Goal: Task Accomplishment & Management: Use online tool/utility

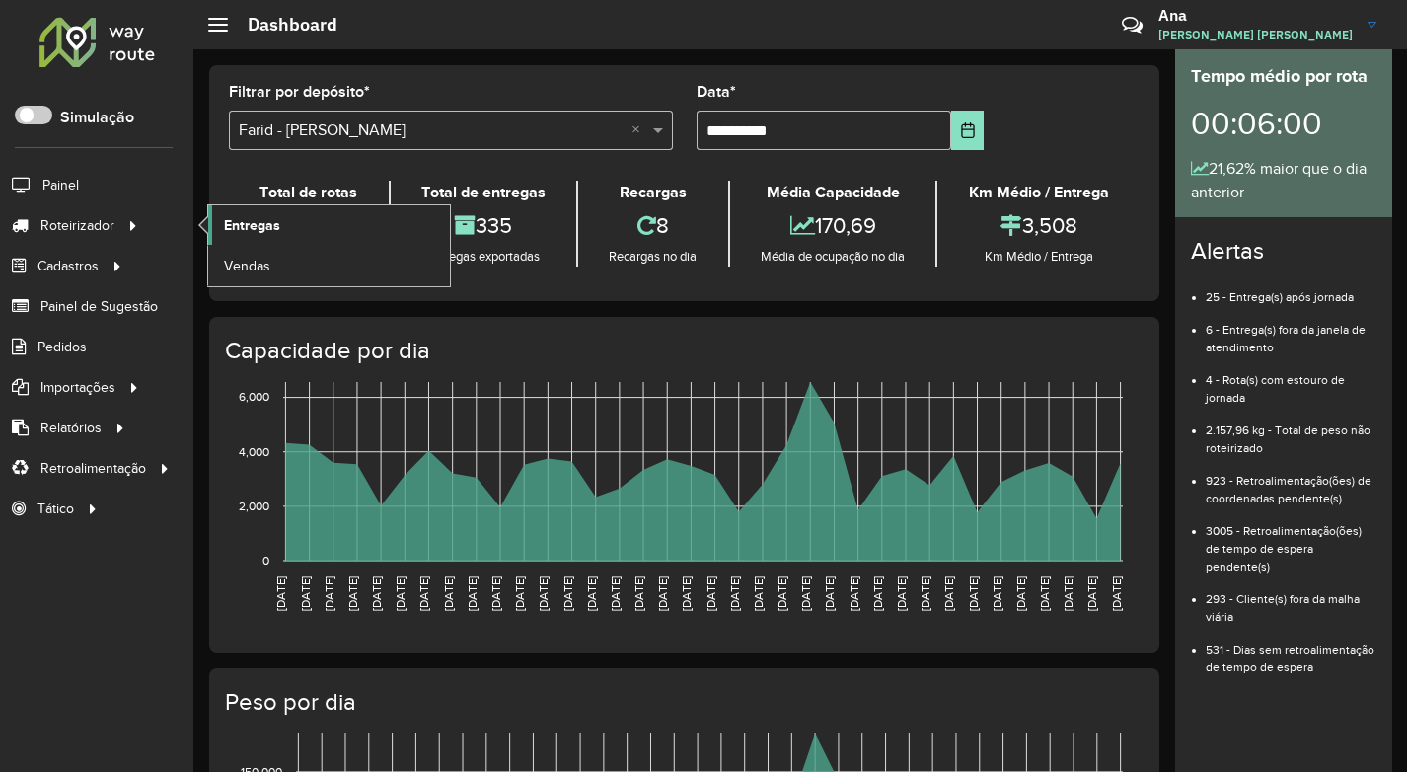
click at [243, 238] on link "Entregas" at bounding box center [329, 224] width 242 height 39
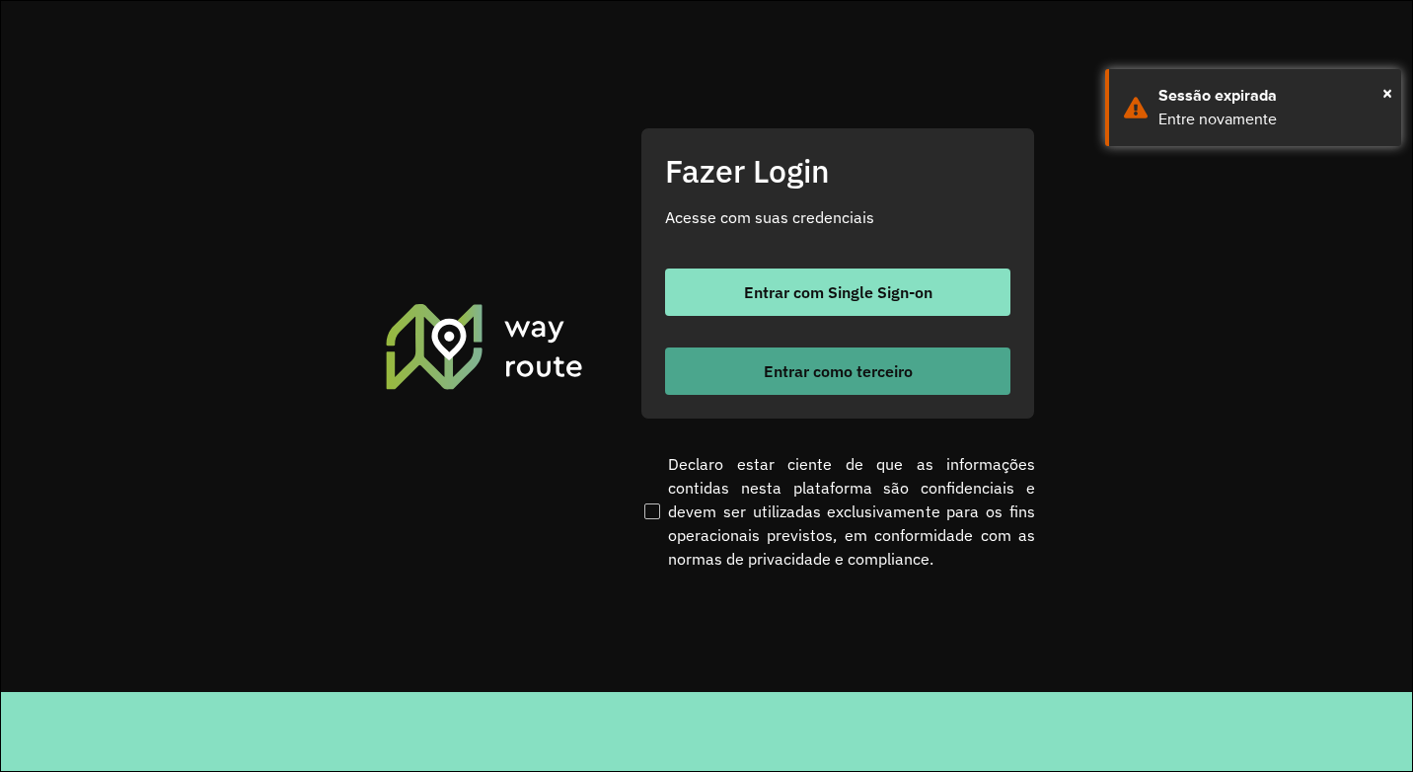
click at [769, 358] on button "Entrar como terceiro" at bounding box center [837, 370] width 345 height 47
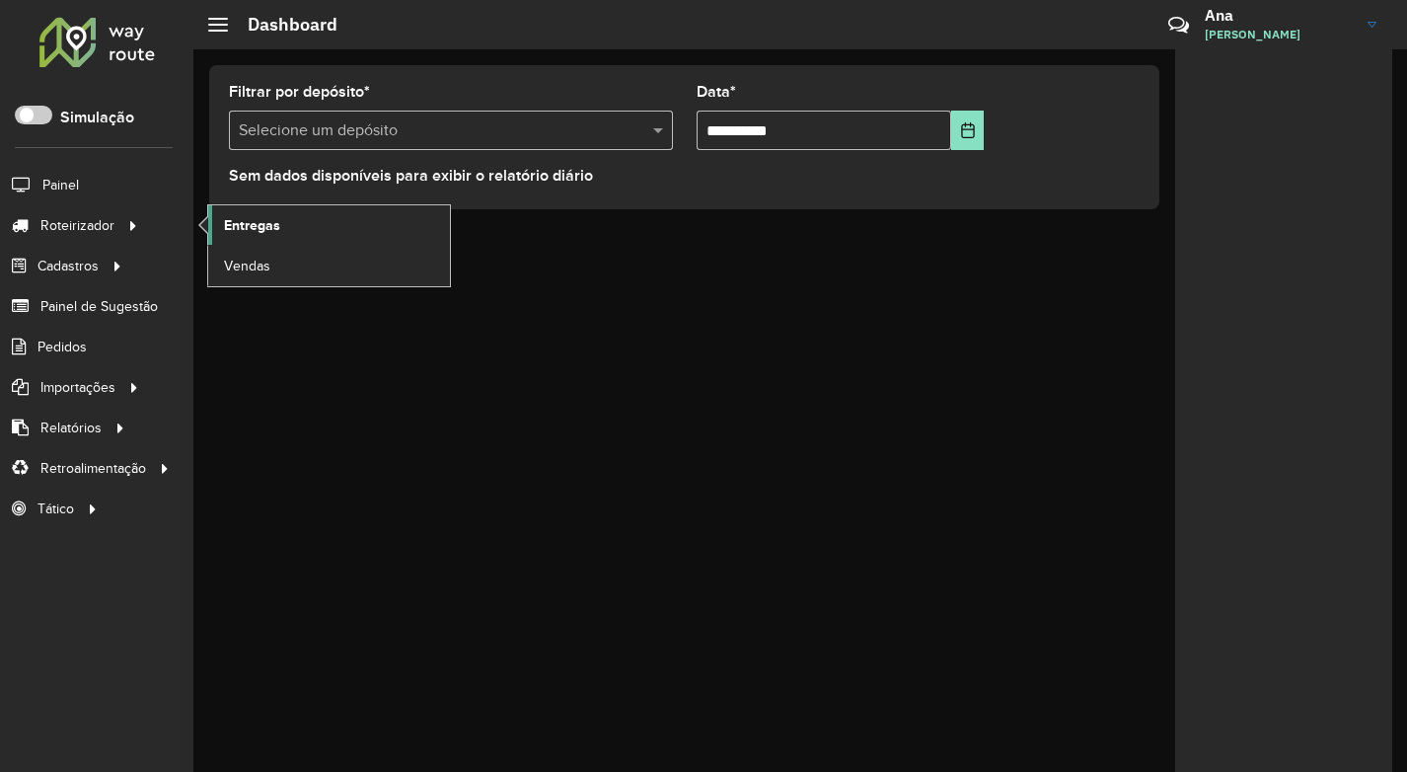
click at [215, 232] on link "Entregas" at bounding box center [329, 224] width 242 height 39
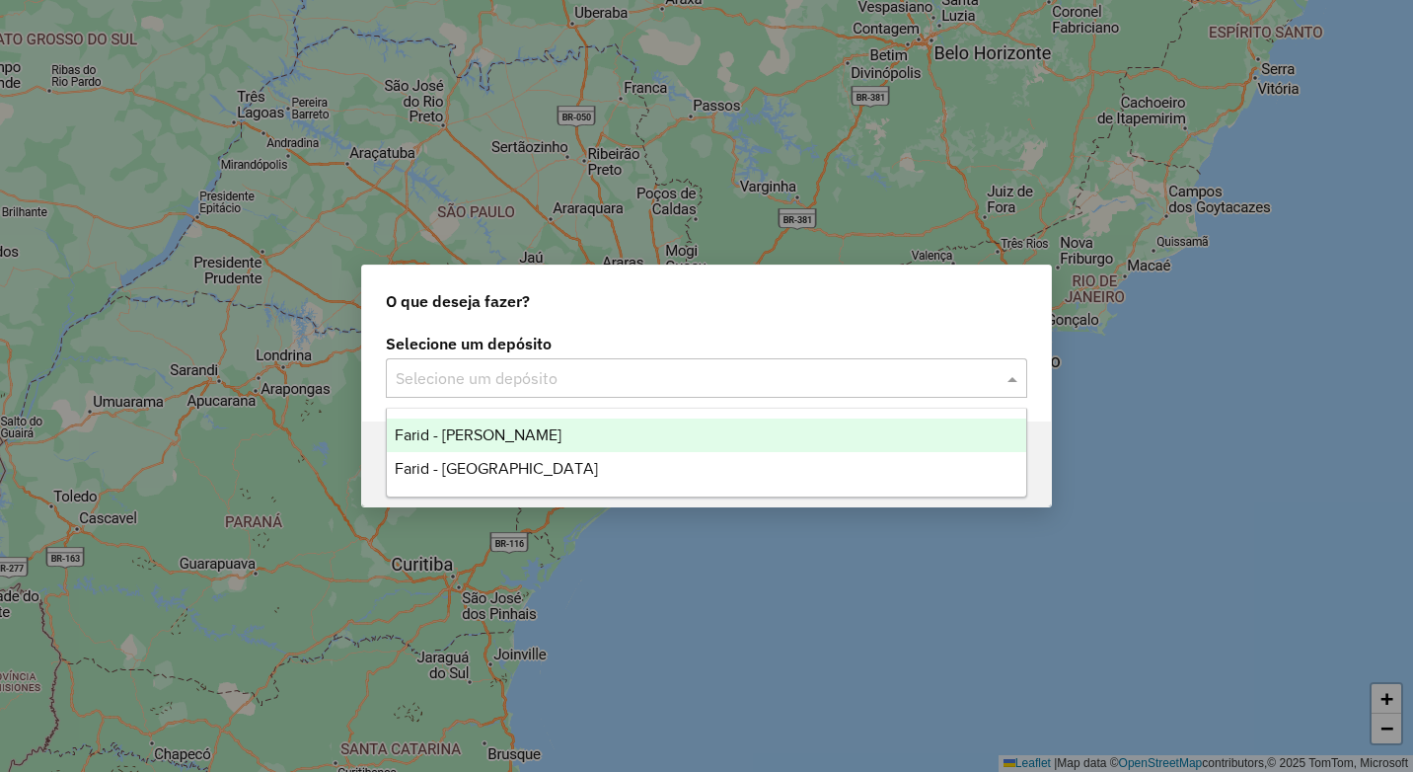
click at [464, 384] on input "text" at bounding box center [687, 379] width 582 height 24
click at [488, 445] on div "Farid - Conselheiro Lafaiete" at bounding box center [706, 435] width 639 height 34
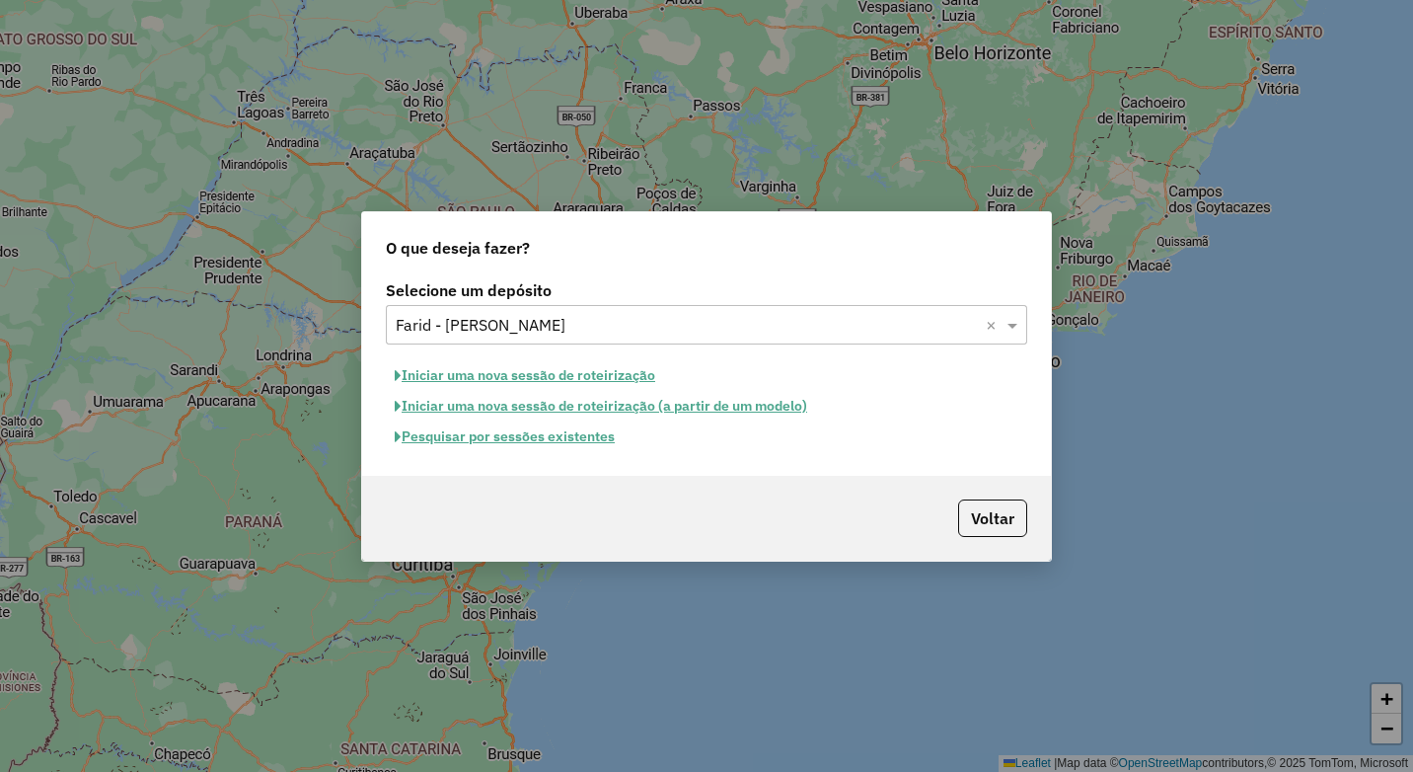
click at [524, 440] on button "Pesquisar por sessões existentes" at bounding box center [505, 436] width 238 height 31
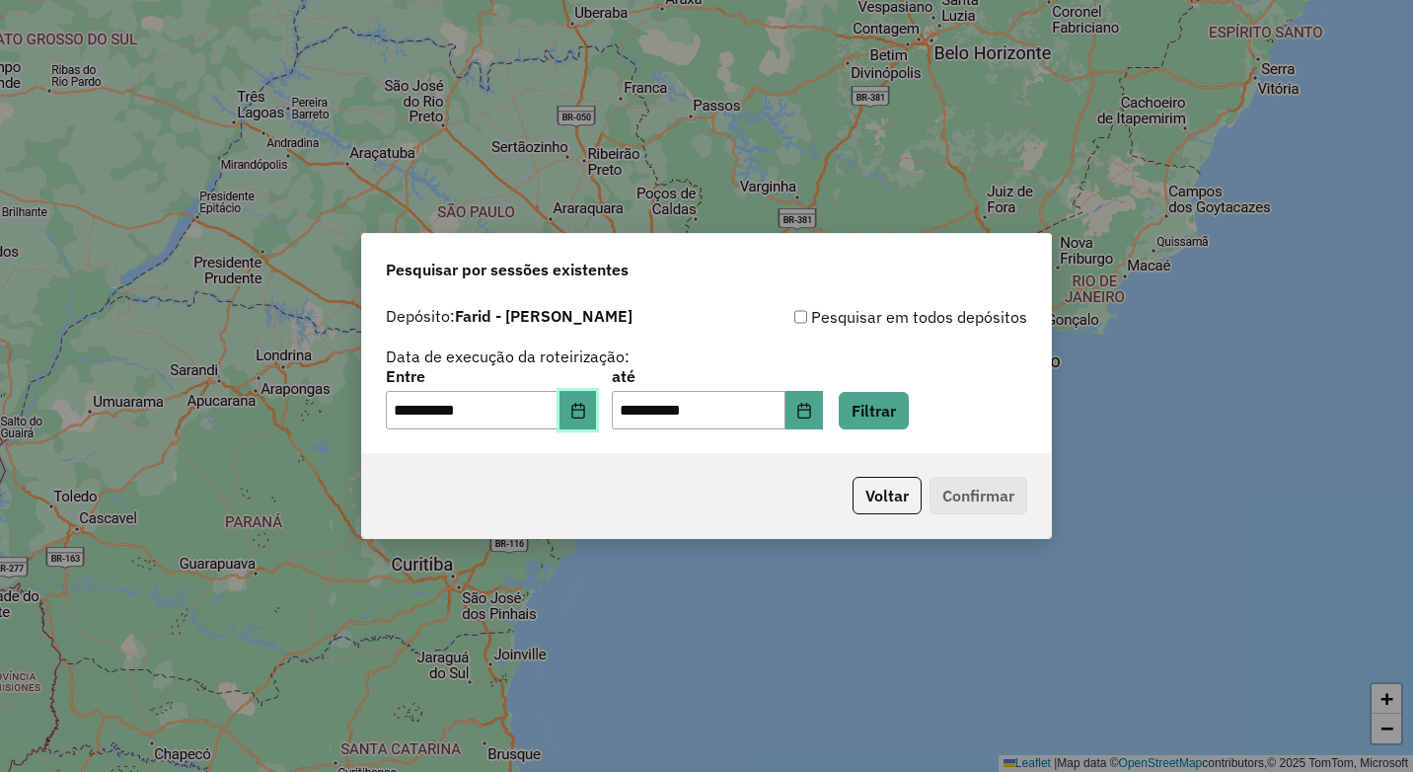
click at [597, 422] on button "Choose Date" at bounding box center [577, 410] width 37 height 39
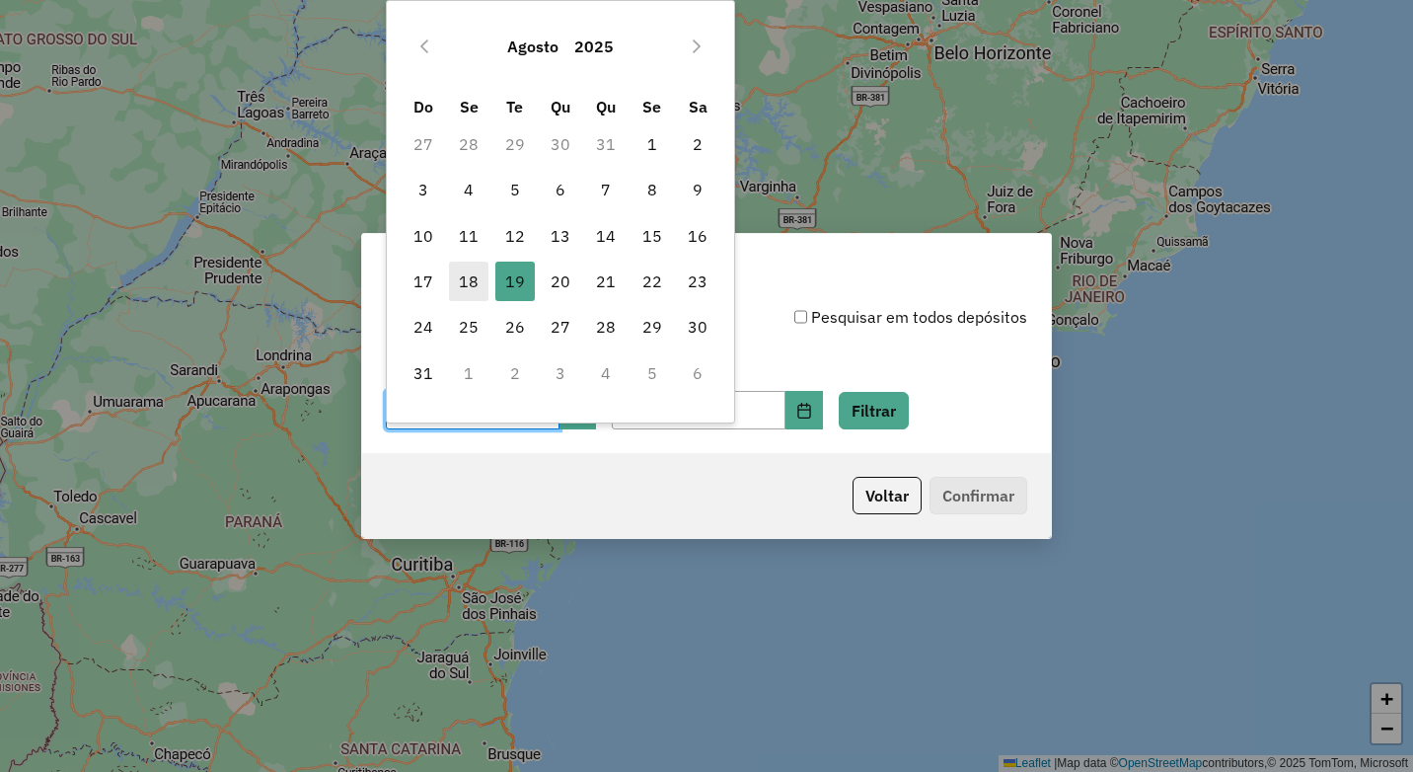
click at [466, 283] on span "18" at bounding box center [468, 280] width 39 height 39
type input "**********"
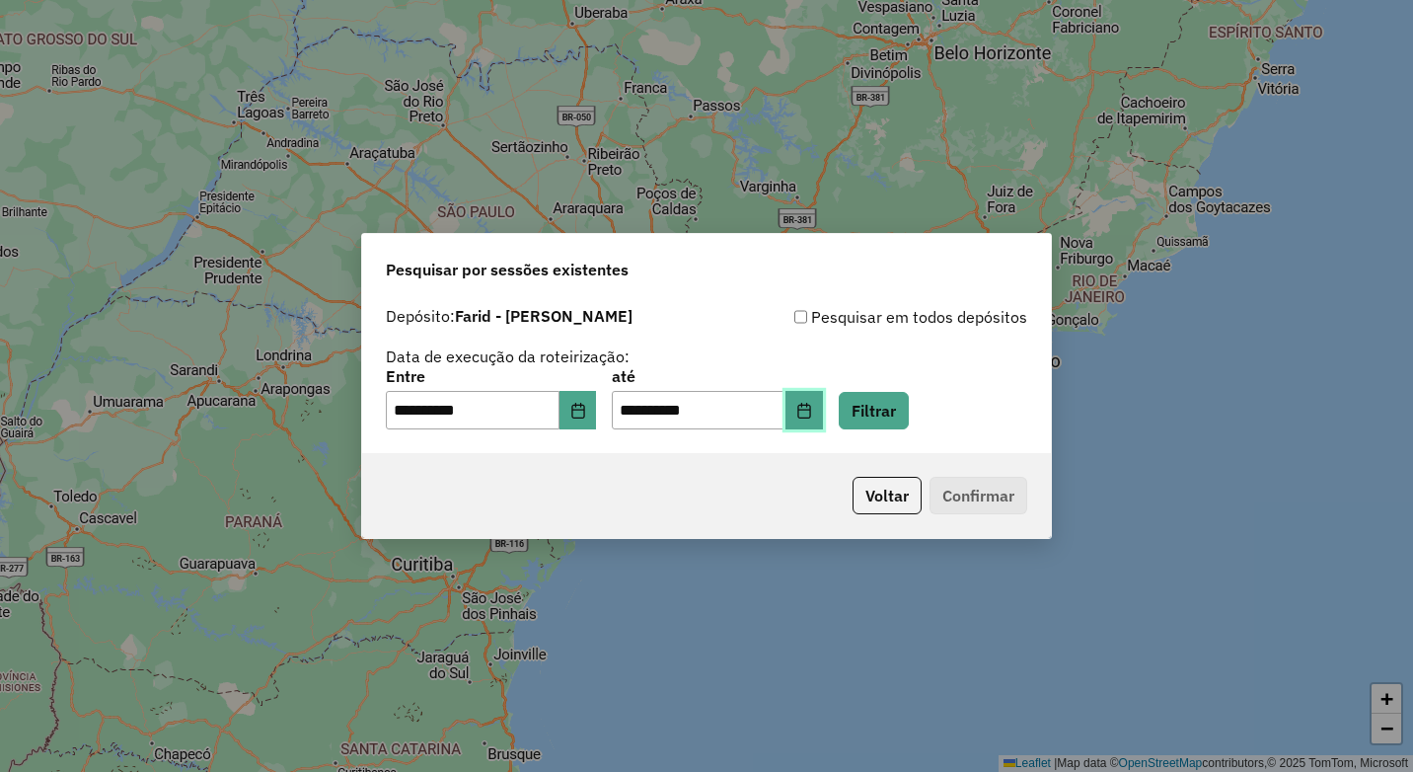
click at [812, 413] on icon "Choose Date" at bounding box center [804, 411] width 16 height 16
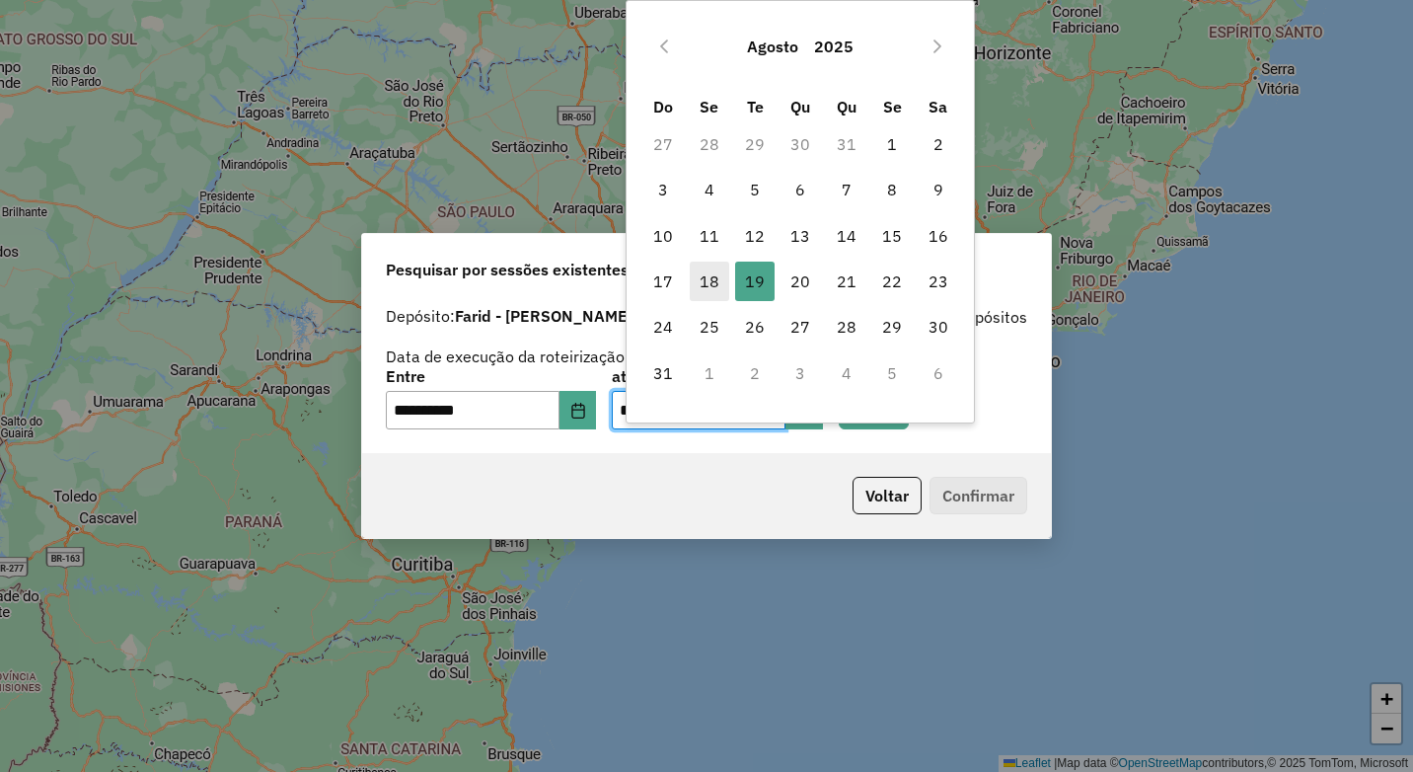
click at [703, 287] on span "18" at bounding box center [709, 280] width 39 height 39
type input "**********"
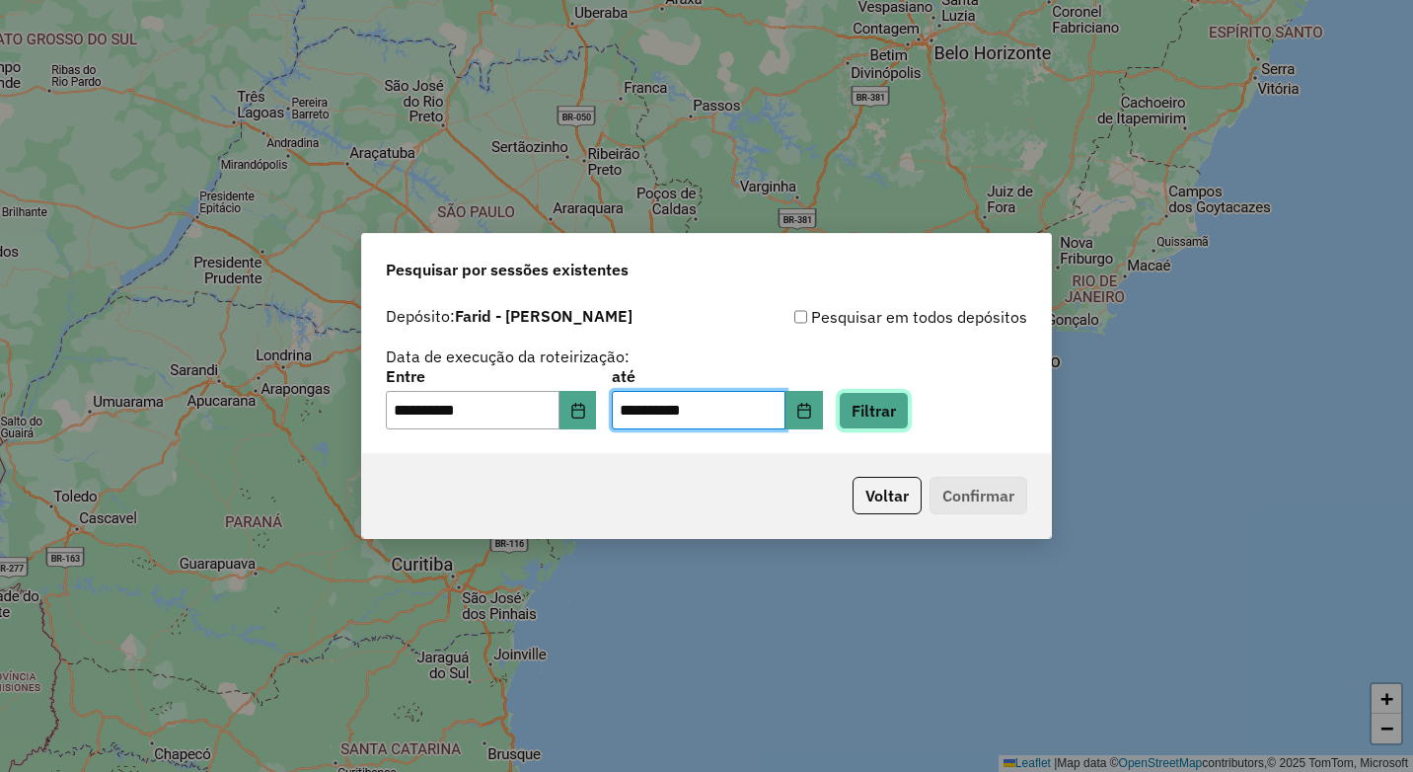
click at [909, 406] on button "Filtrar" at bounding box center [874, 410] width 70 height 37
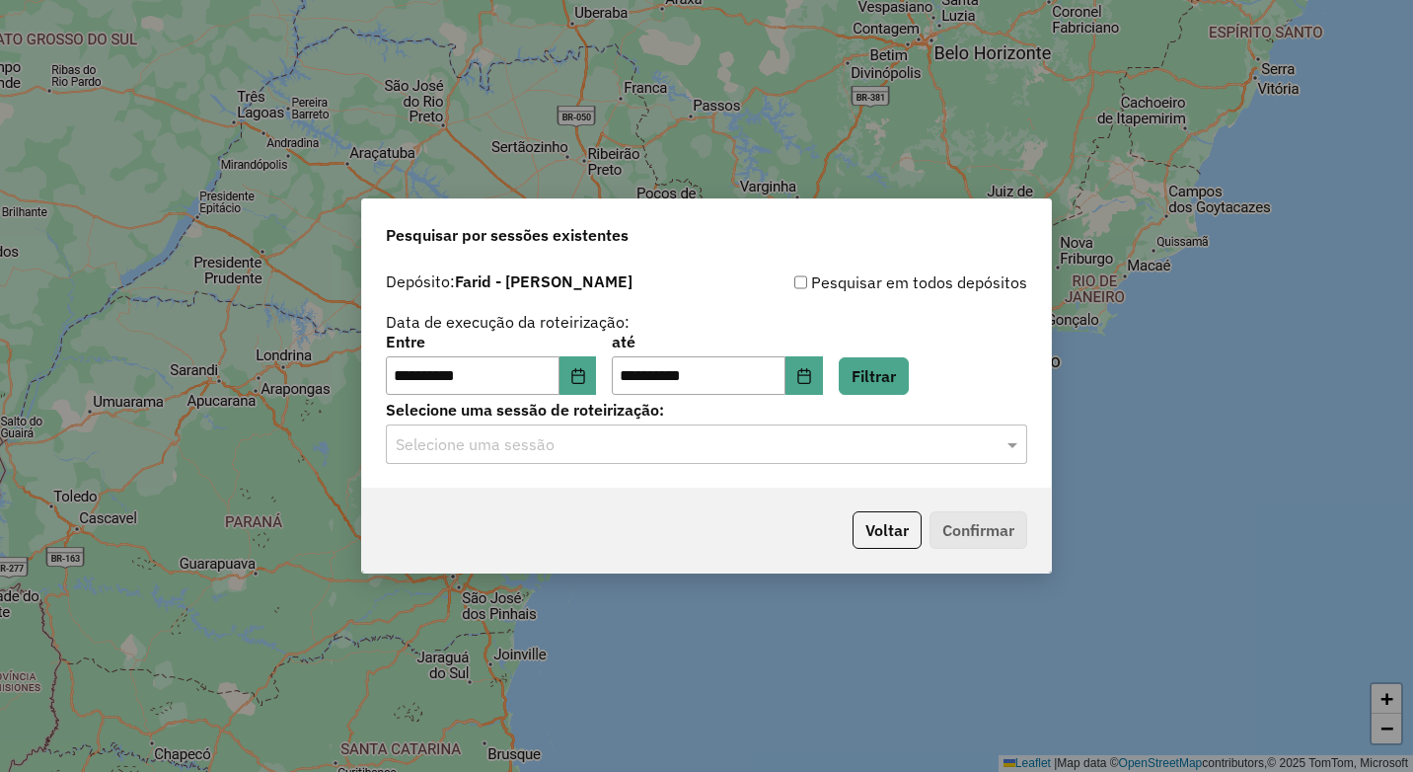
click at [607, 428] on div "Selecione uma sessão" at bounding box center [706, 443] width 641 height 39
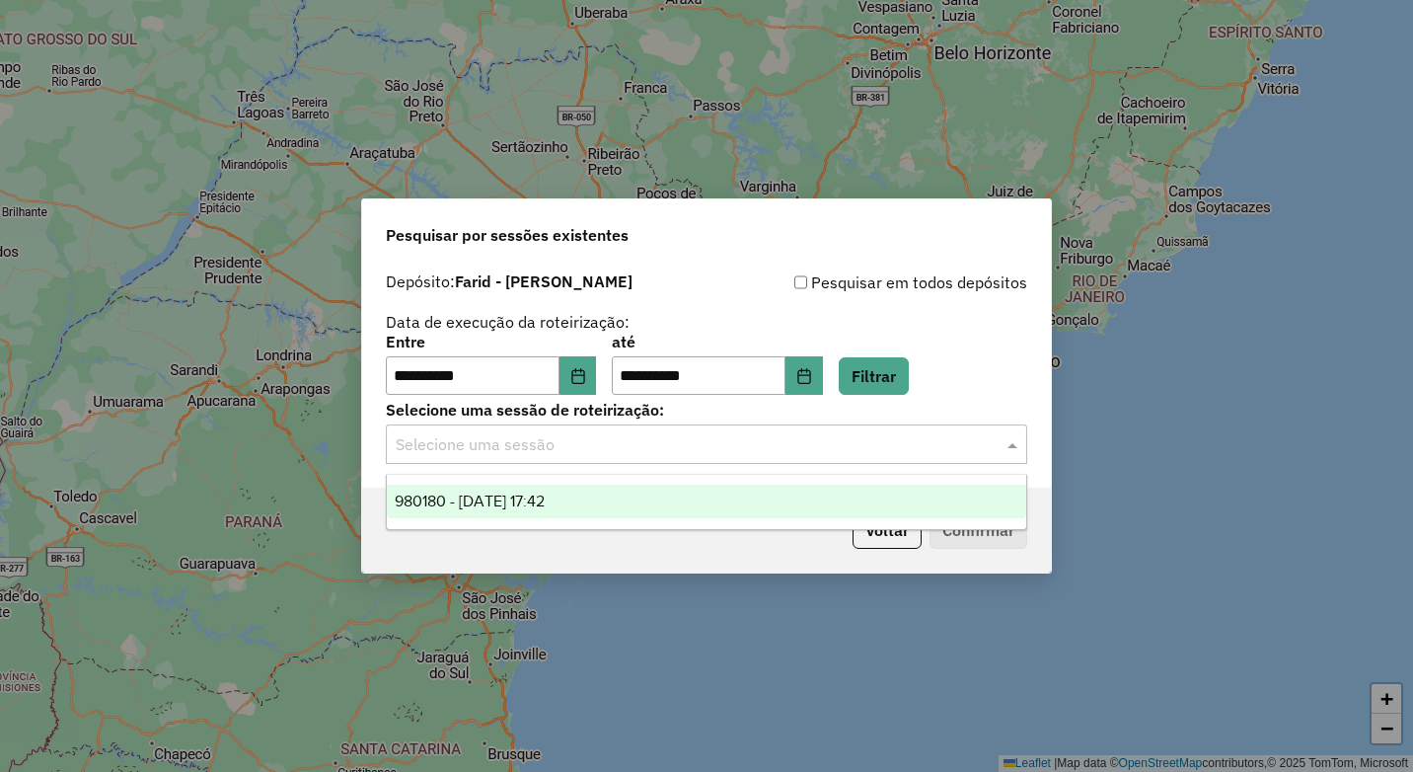
drag, startPoint x: 619, startPoint y: 497, endPoint x: 631, endPoint y: 500, distance: 13.2
click at [619, 498] on div "980180 - 18/08/2025 17:42" at bounding box center [706, 501] width 639 height 34
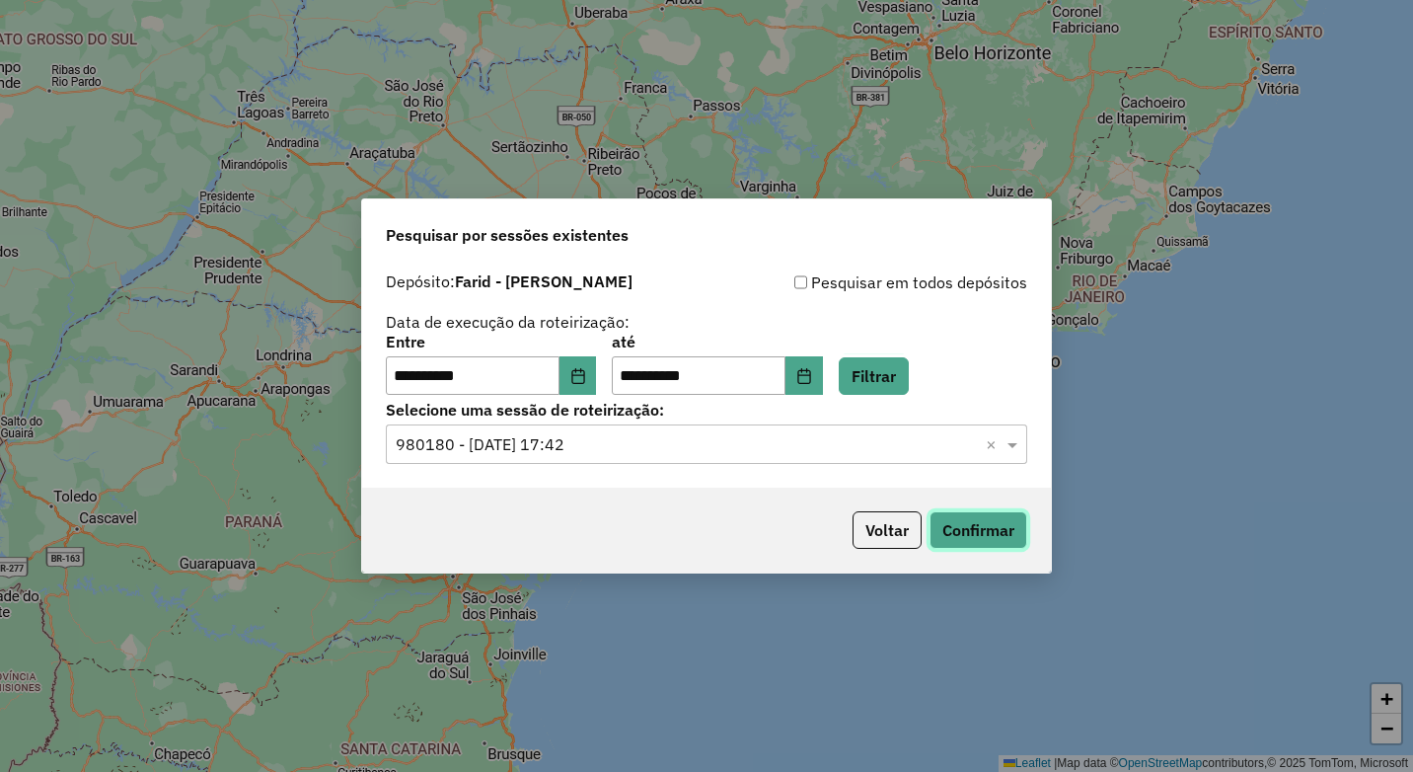
click at [980, 529] on button "Confirmar" at bounding box center [978, 529] width 98 height 37
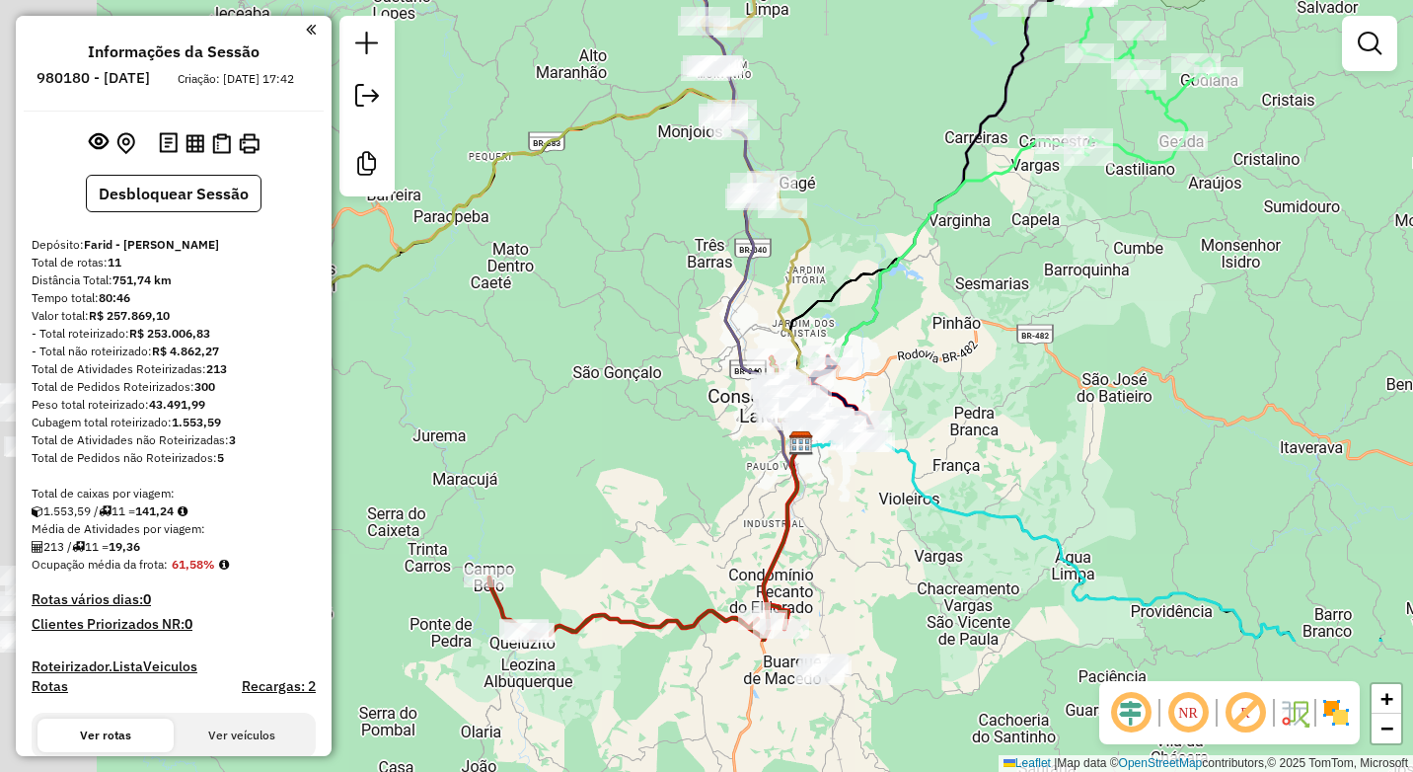
drag, startPoint x: 734, startPoint y: 323, endPoint x: 920, endPoint y: 115, distance: 278.1
click at [920, 115] on div "Janela de atendimento Grade de atendimento Capacidade Transportadoras Veículos …" at bounding box center [706, 386] width 1413 height 772
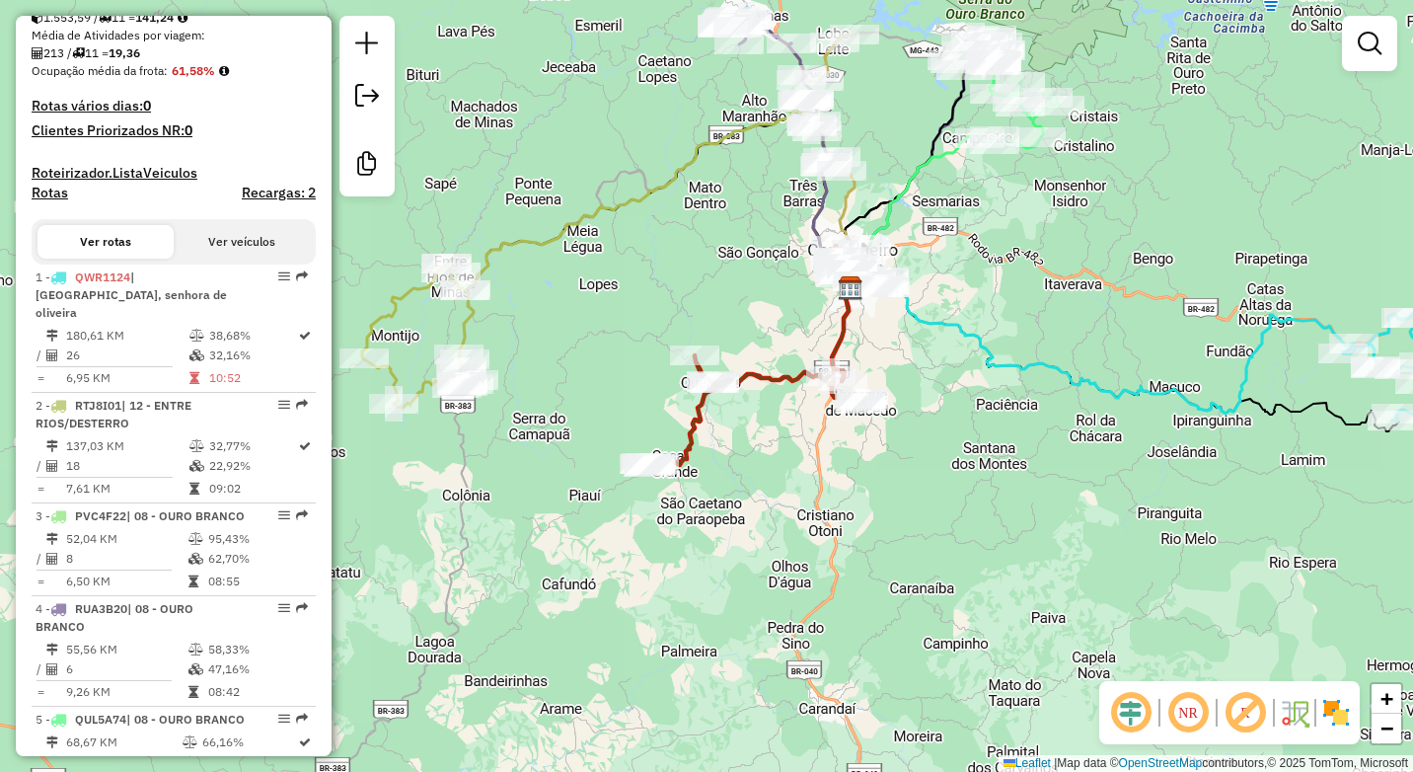
scroll to position [592, 0]
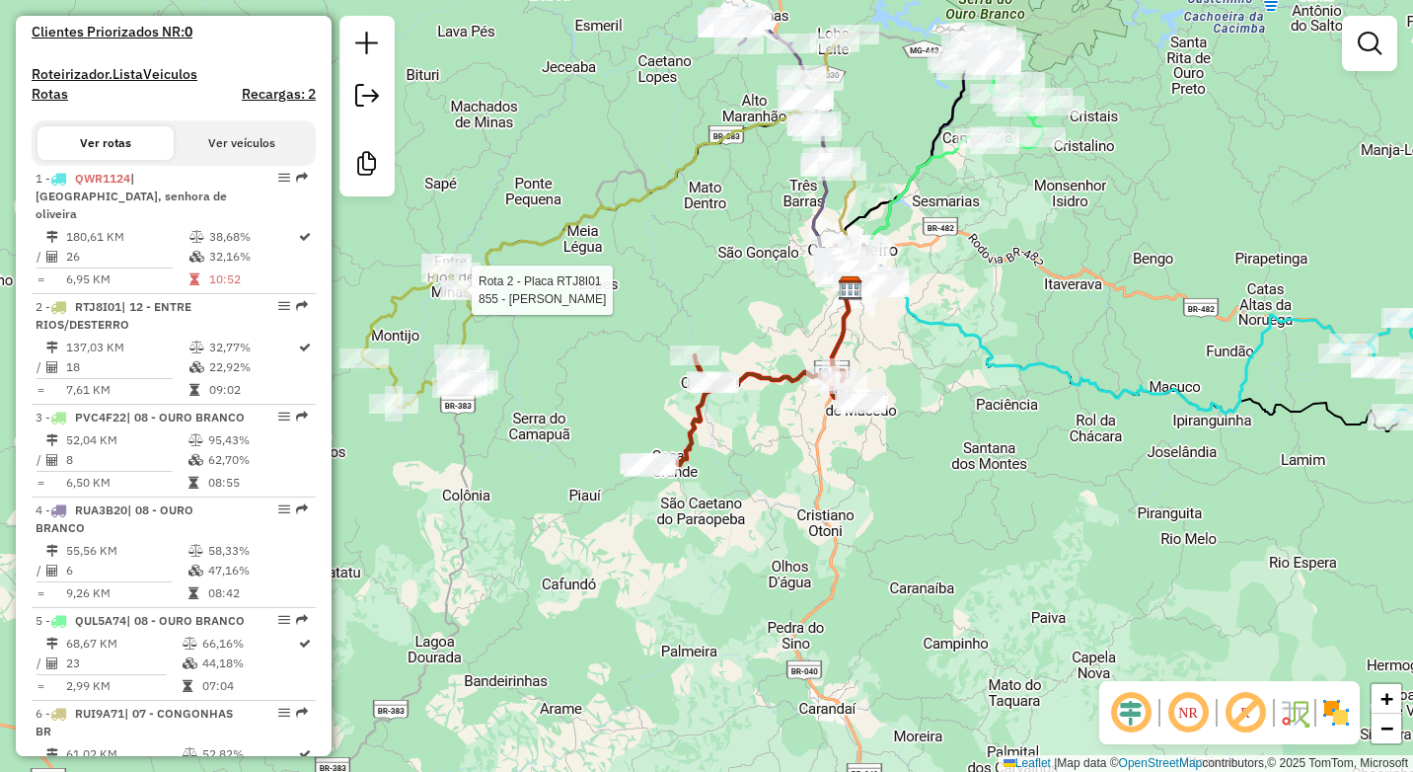
select select "**********"
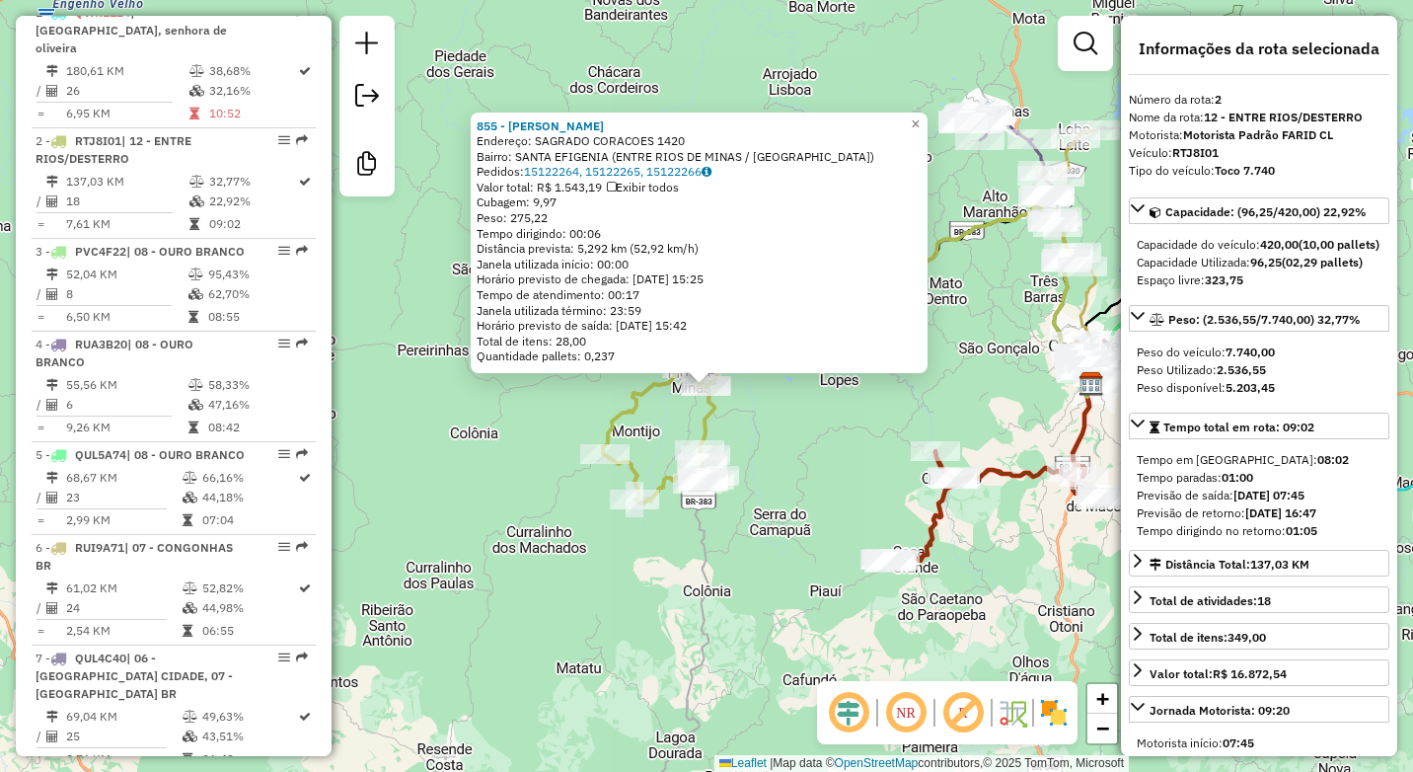
scroll to position [870, 0]
